Goal: Check status: Check status

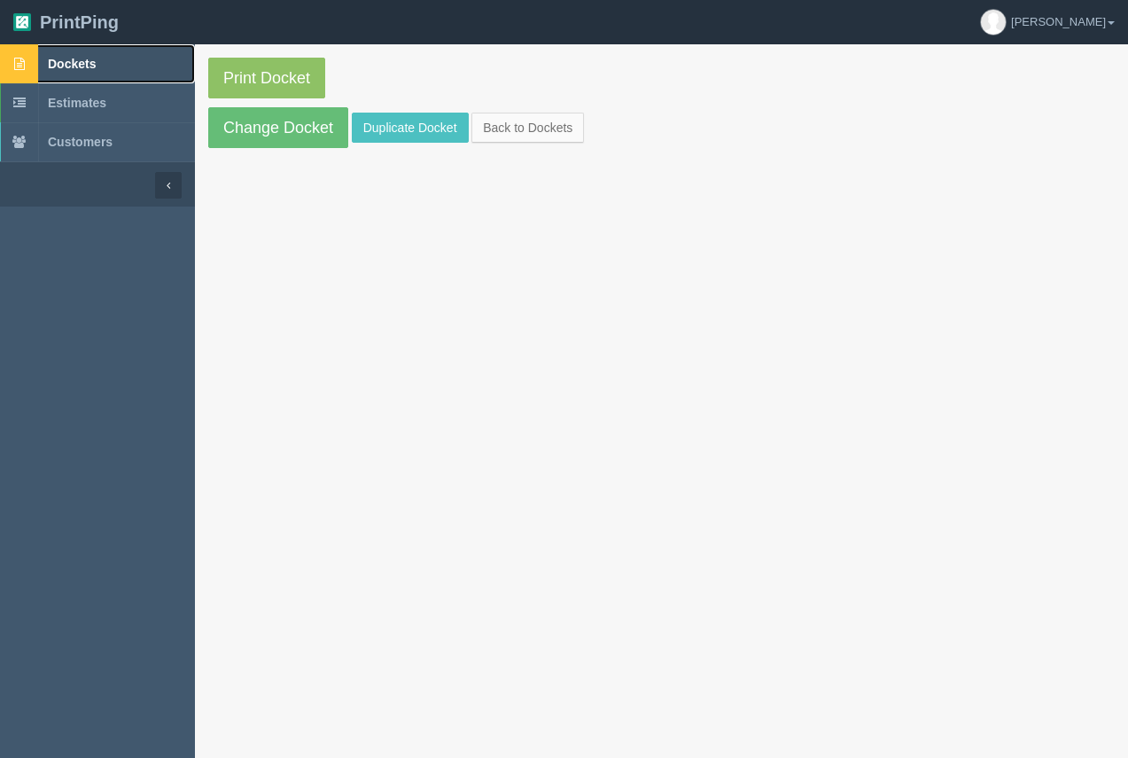
click at [82, 54] on link "Dockets" at bounding box center [97, 63] width 195 height 39
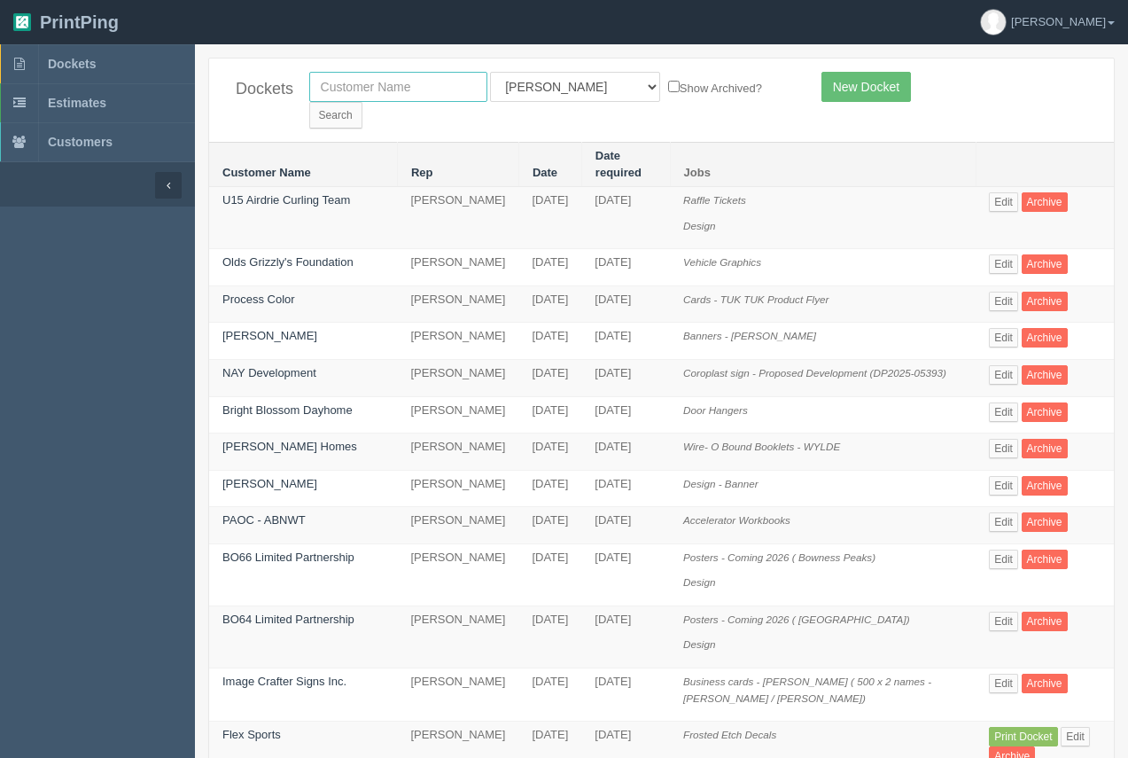
click at [346, 83] on input "text" at bounding box center [398, 87] width 178 height 30
type input "equilibriium"
click at [362, 102] on input "Search" at bounding box center [335, 115] width 53 height 27
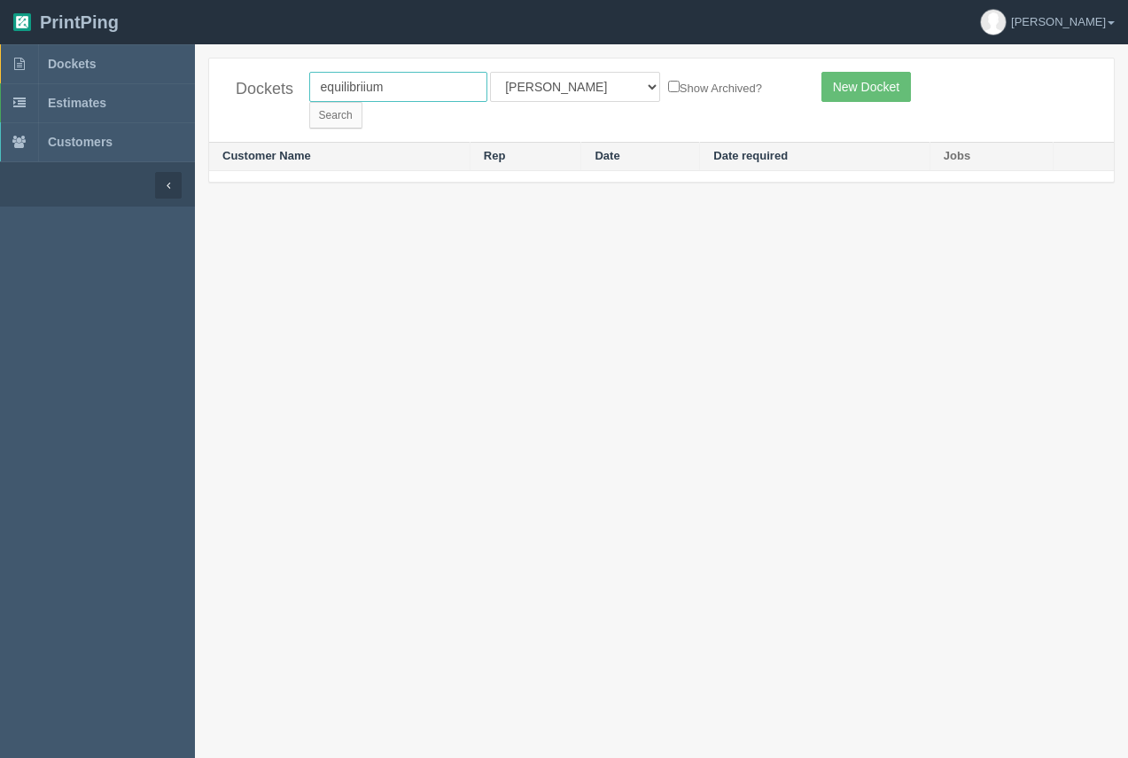
click at [424, 90] on input "equilibriium" at bounding box center [398, 87] width 178 height 30
drag, startPoint x: 361, startPoint y: 95, endPoint x: 291, endPoint y: 99, distance: 70.1
click at [291, 99] on div "Dockets equilibriium All Users Ali Ali Test 1 Aly Amy Ankit Arif Brandon Dan Fr…" at bounding box center [661, 99] width 905 height 83
type input "q"
type input "equilibrium"
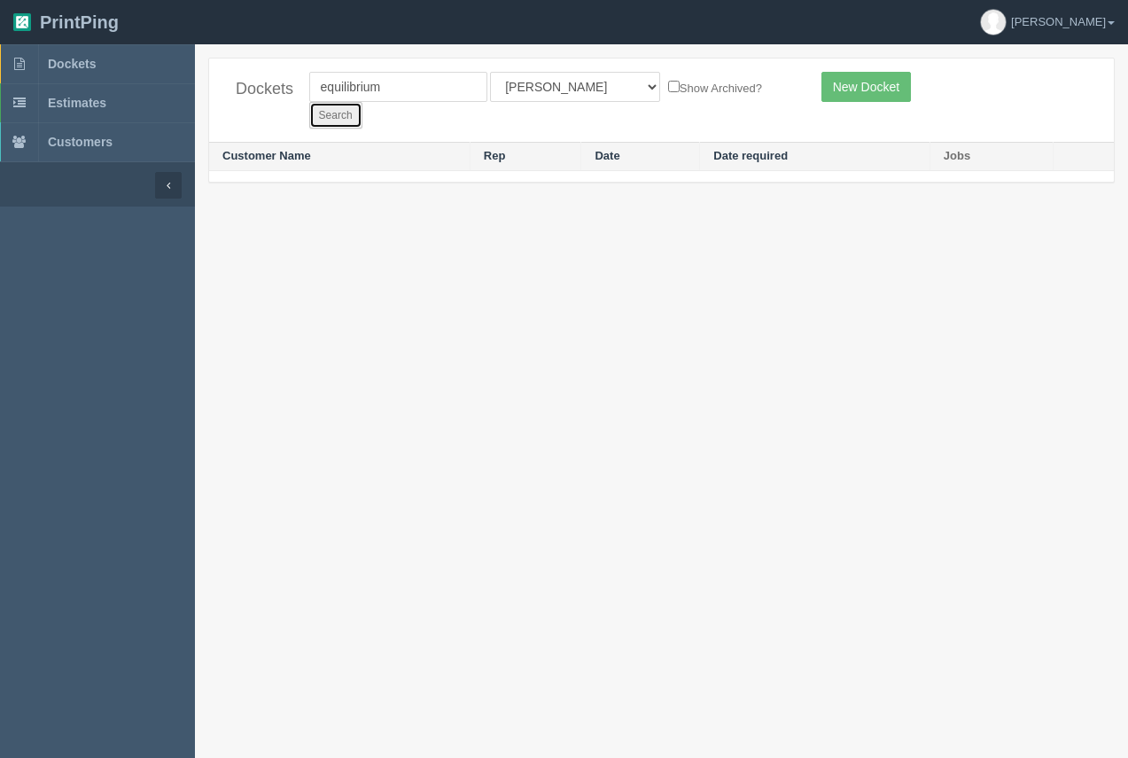
click at [362, 102] on input "Search" at bounding box center [335, 115] width 53 height 27
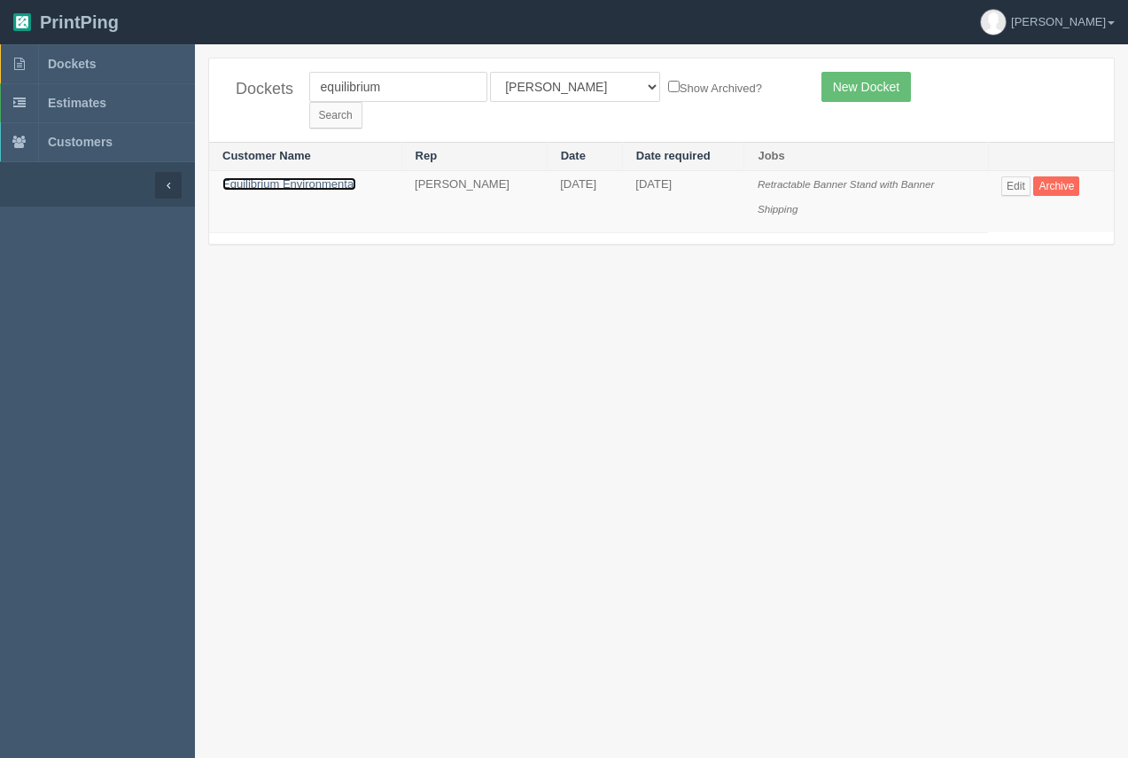
click at [332, 177] on link "Equilibrium Environmental" at bounding box center [289, 183] width 134 height 13
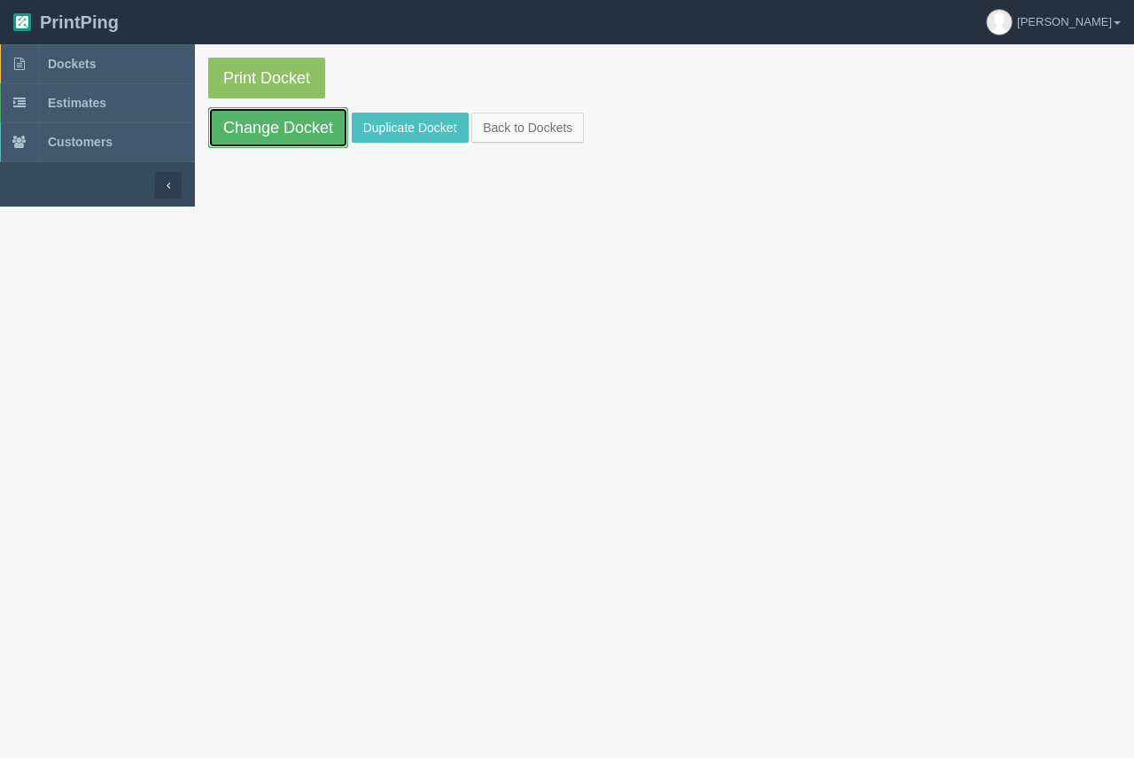
click at [312, 129] on link "Change Docket" at bounding box center [278, 127] width 140 height 41
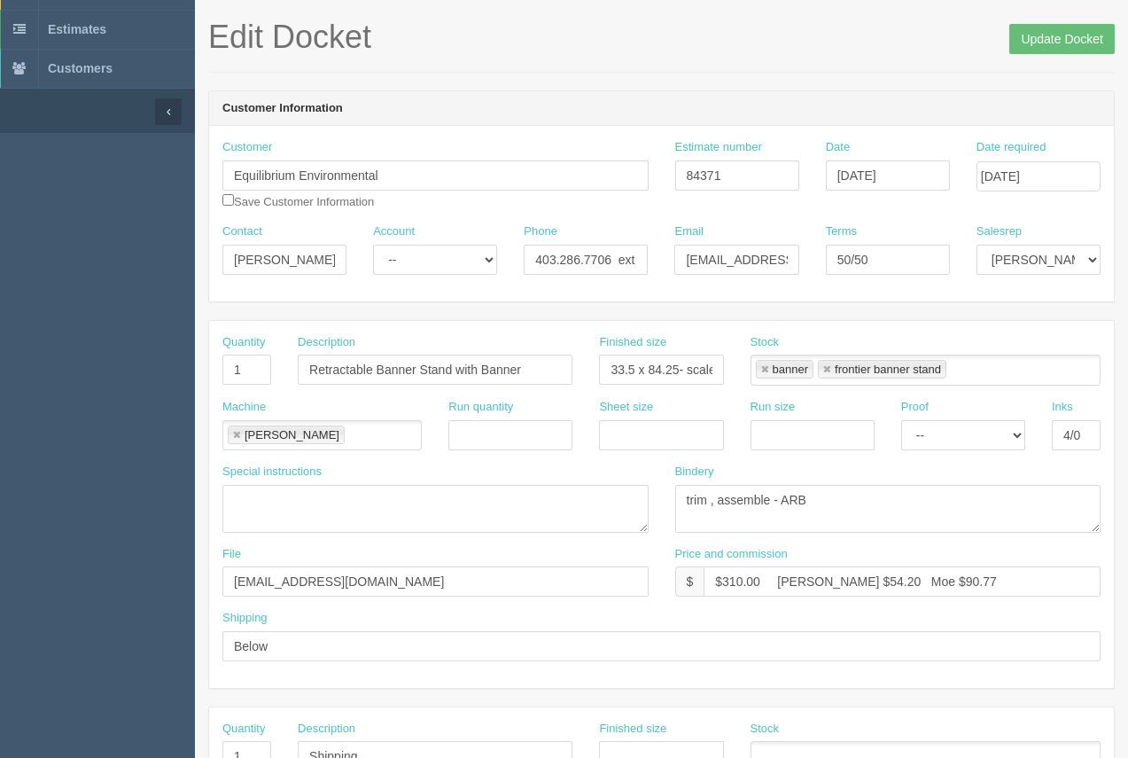
scroll to position [84, 0]
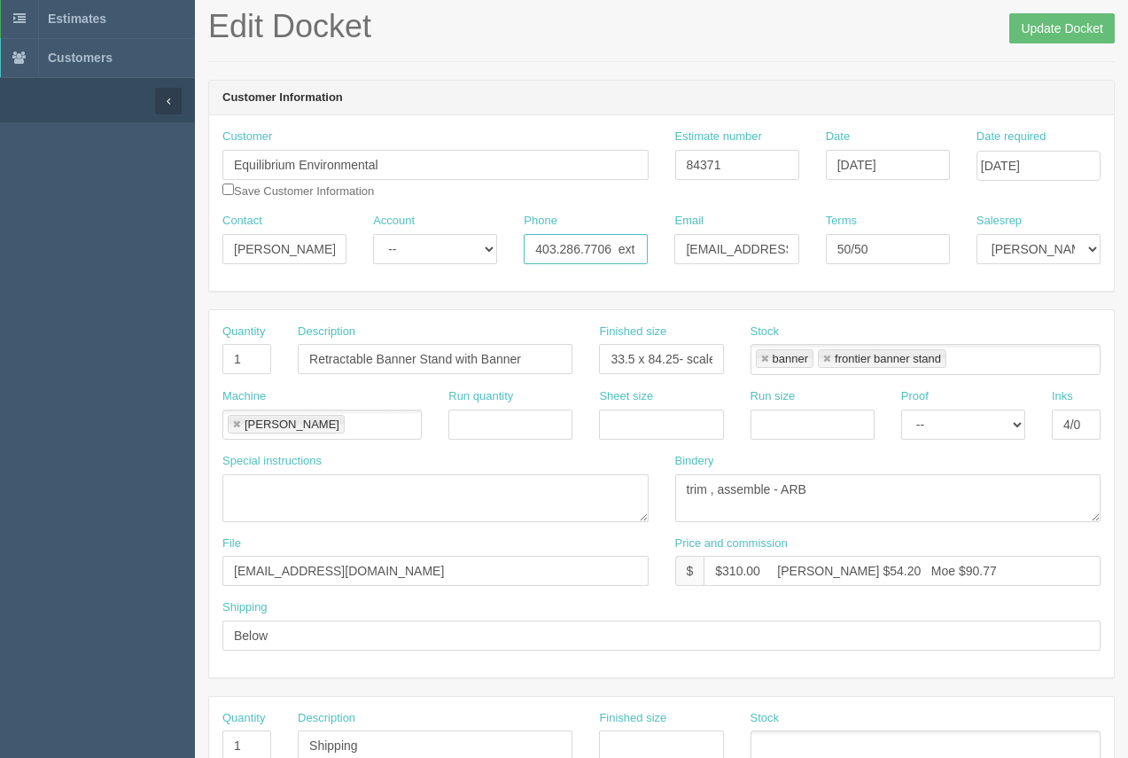
click at [602, 251] on input "403.286.7706 ext 252" at bounding box center [586, 249] width 124 height 30
